Goal: Browse casually: Explore the website without a specific task or goal

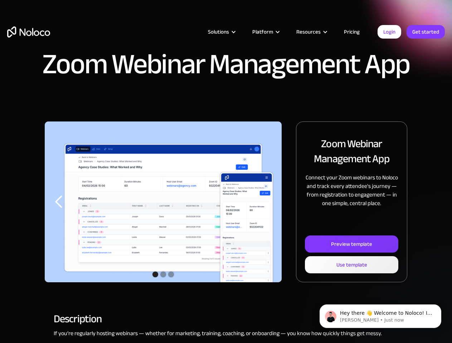
click at [226, 172] on div "Slide 1 of 3." at bounding box center [163, 202] width 237 height 161
click at [213, 32] on div "Solutions" at bounding box center [218, 31] width 21 height 9
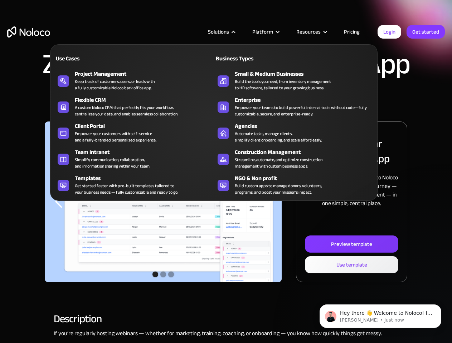
click at [221, 32] on div "Solutions" at bounding box center [218, 31] width 21 height 9
click at [265, 32] on div "Platform" at bounding box center [262, 31] width 21 height 9
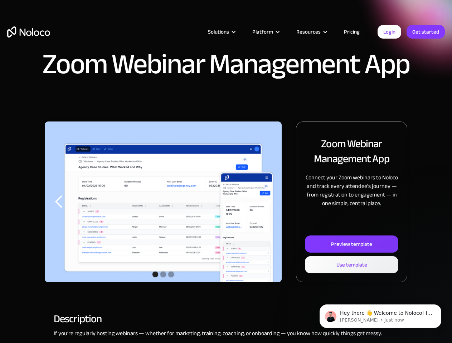
click at [311, 32] on div "Resources" at bounding box center [308, 31] width 24 height 9
click at [163, 202] on img "1 of 3" at bounding box center [163, 208] width 237 height 172
click at [59, 202] on div "previous slide" at bounding box center [59, 202] width 14 height 14
click at [267, 202] on div "next slide" at bounding box center [267, 202] width 14 height 14
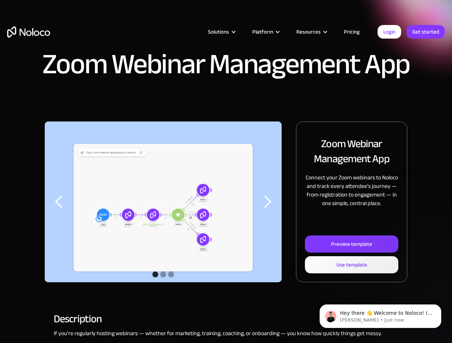
click at [163, 275] on div "Show slide 2 of 3" at bounding box center [163, 275] width 6 height 6
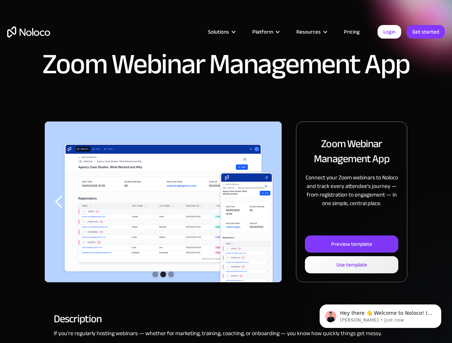
click at [155, 275] on div "Show slide 1 of 3" at bounding box center [155, 275] width 6 height 6
